Goal: Task Accomplishment & Management: Manage account settings

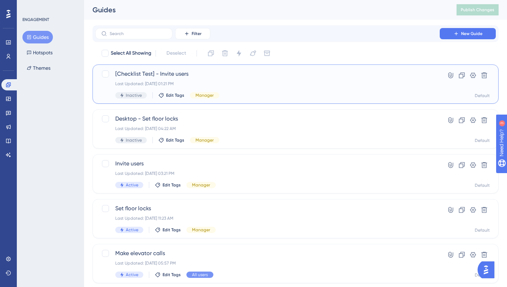
click at [227, 71] on span "[Checklist Test] - Invite users" at bounding box center [267, 74] width 304 height 8
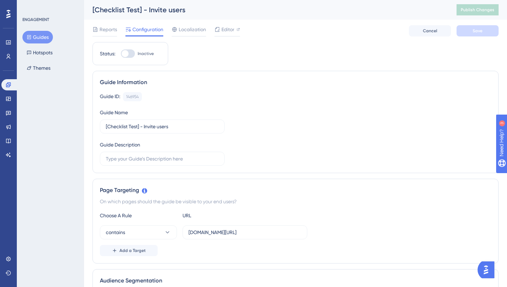
click at [130, 52] on div at bounding box center [128, 53] width 14 height 8
click at [121, 54] on input "Inactive" at bounding box center [120, 54] width 0 height 0
checkbox input "true"
click at [482, 32] on span "Save" at bounding box center [477, 31] width 10 height 6
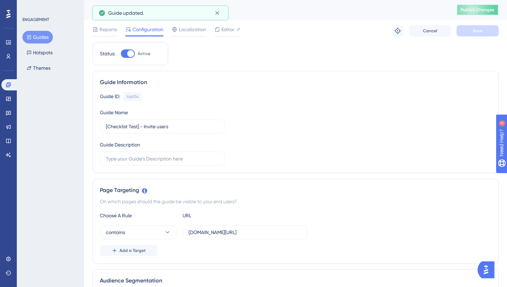
click at [489, 12] on span "Publish Changes" at bounding box center [477, 10] width 34 height 6
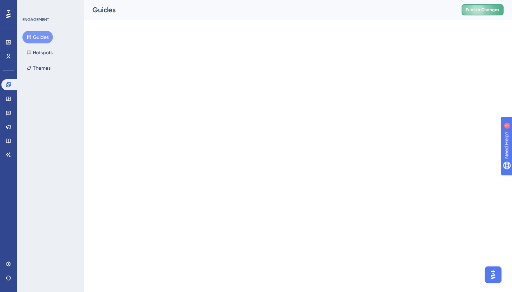
click at [489, 15] on button "Publish Changes" at bounding box center [482, 9] width 42 height 11
click at [480, 8] on span "Publish Changes" at bounding box center [483, 10] width 34 height 6
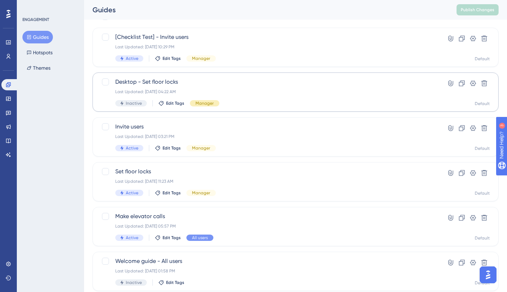
scroll to position [39, 0]
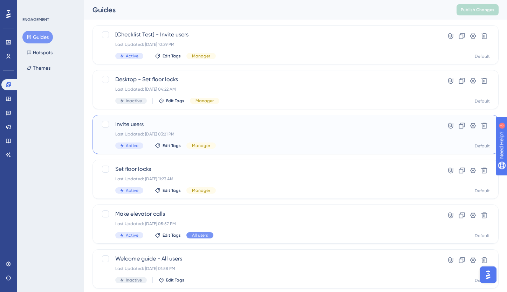
click at [226, 130] on div "Invite users Last Updated: Jun 16 2025, 03:21 PM Active Edit Tags Manager" at bounding box center [267, 134] width 304 height 29
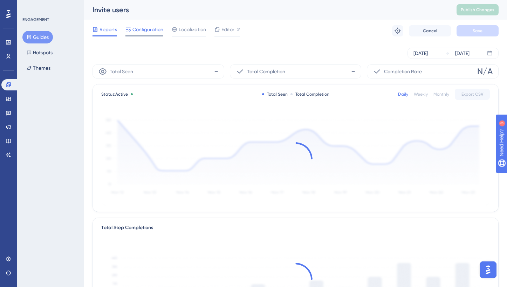
click at [137, 33] on span "Configuration" at bounding box center [147, 29] width 31 height 8
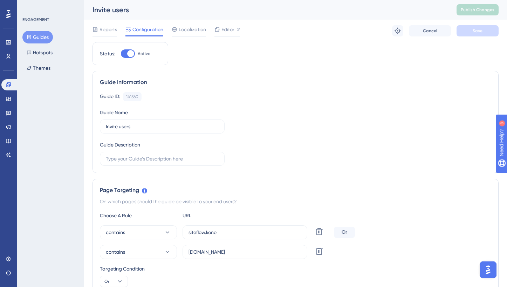
click at [196, 103] on div "Guide ID: 141560 Copy Guide Name Invite users Guide Description" at bounding box center [295, 129] width 391 height 74
click at [135, 94] on div "141560" at bounding box center [132, 97] width 12 height 6
copy div "141560"
click at [158, 94] on div "Guide ID: 141560 Copy" at bounding box center [295, 96] width 391 height 9
